Goal: Find specific page/section: Find specific page/section

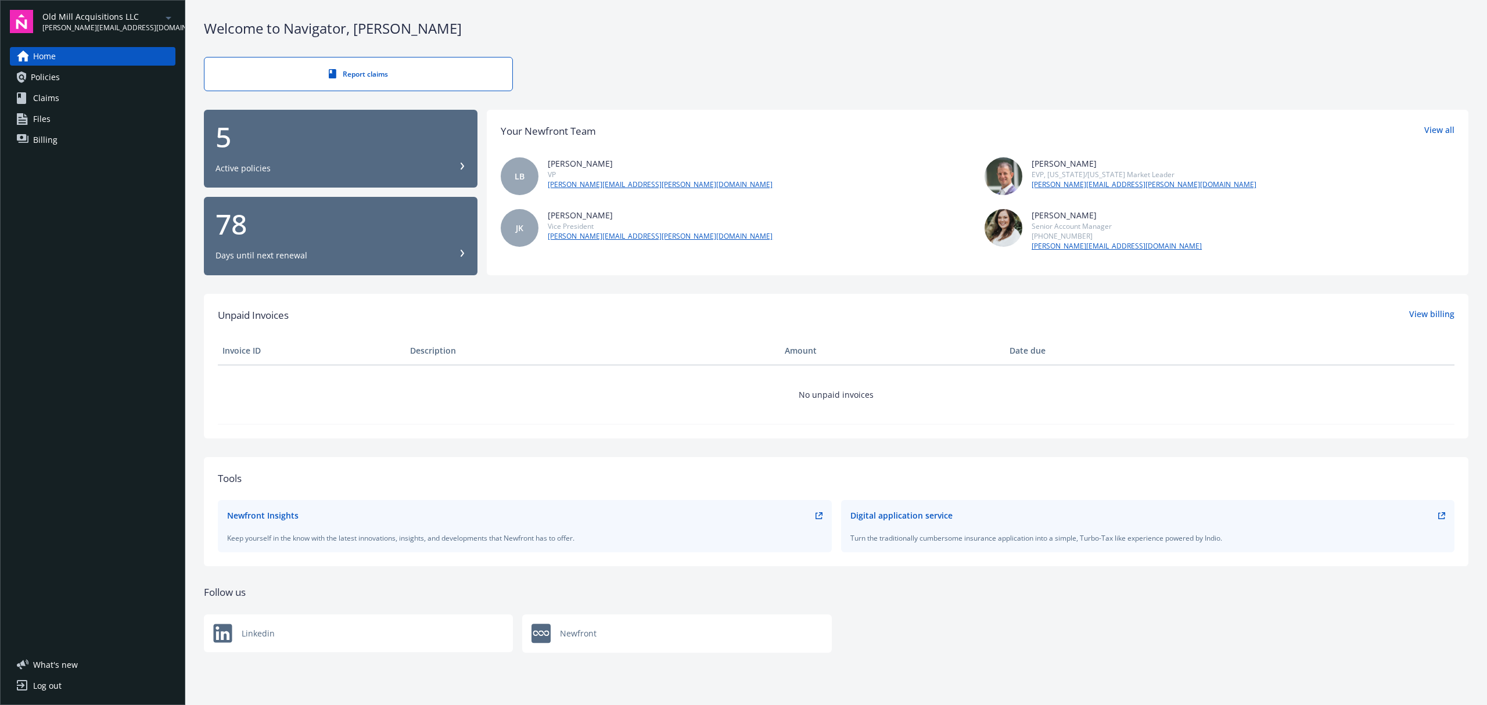
click at [298, 132] on div "5" at bounding box center [340, 137] width 250 height 28
